Goal: Transaction & Acquisition: Obtain resource

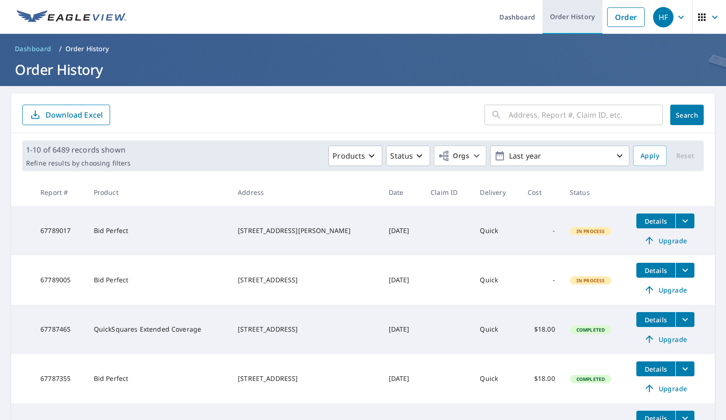
drag, startPoint x: 567, startPoint y: 14, endPoint x: 554, endPoint y: 17, distance: 12.4
click at [567, 14] on link "Order History" at bounding box center [573, 17] width 60 height 34
click at [607, 21] on link "Order" at bounding box center [626, 17] width 38 height 20
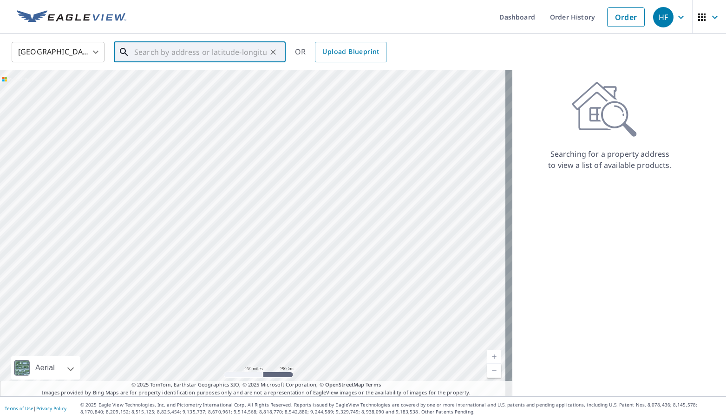
paste input "[STREET_ADDRESS][PERSON_NAME]"
click at [165, 80] on span "[STREET_ADDRESS]" at bounding box center [205, 78] width 146 height 11
type input "[STREET_ADDRESS][PERSON_NAME]"
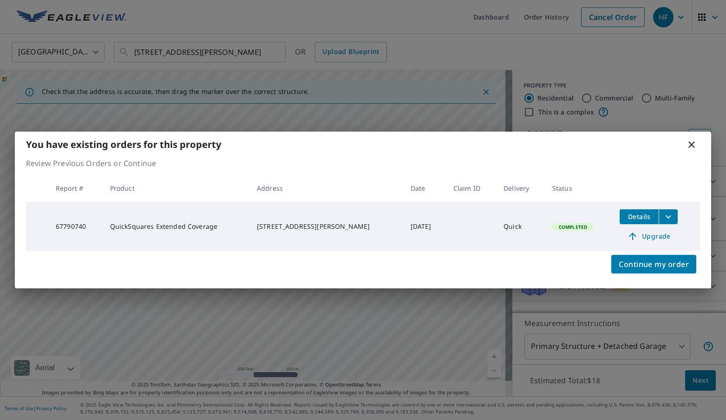
click at [666, 218] on icon "filesDropdownBtn-67790740" at bounding box center [669, 216] width 6 height 3
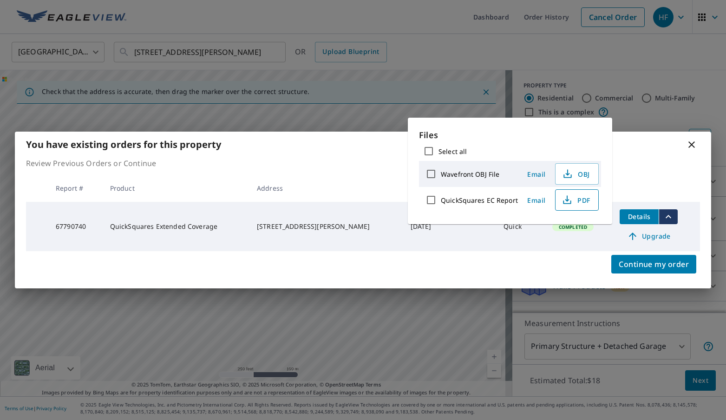
click at [585, 198] on span "PDF" at bounding box center [576, 199] width 30 height 11
click at [692, 146] on icon at bounding box center [691, 144] width 11 height 11
